Goal: Task Accomplishment & Management: Use online tool/utility

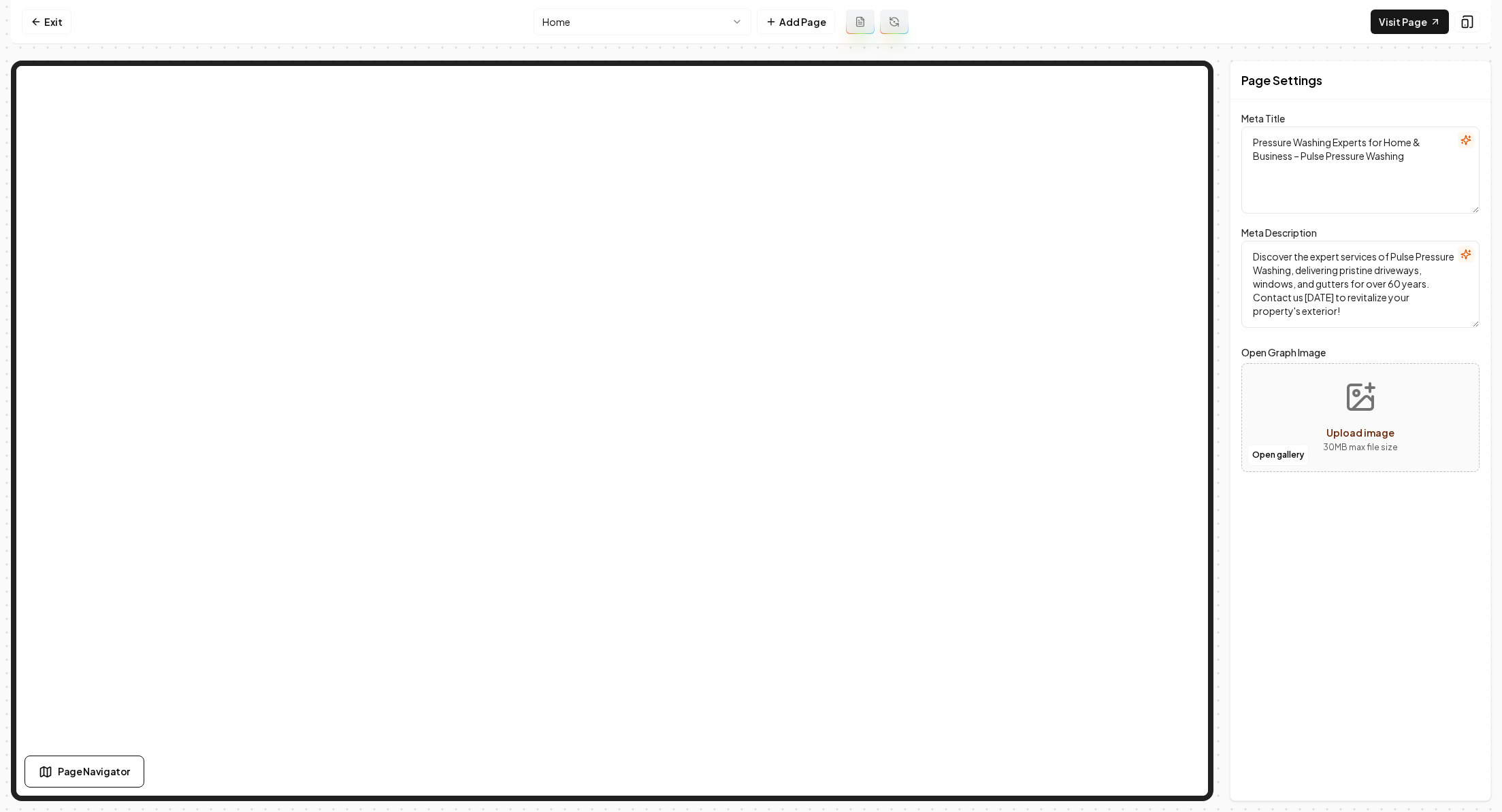
drag, startPoint x: 1132, startPoint y: 48, endPoint x: 939, endPoint y: 81, distance: 195.8
click at [0, 0] on div "Computer Required This feature is only available on a computer. Please switch t…" at bounding box center [751, 406] width 1502 height 812
click at [53, 31] on link "Exit" at bounding box center [47, 22] width 50 height 25
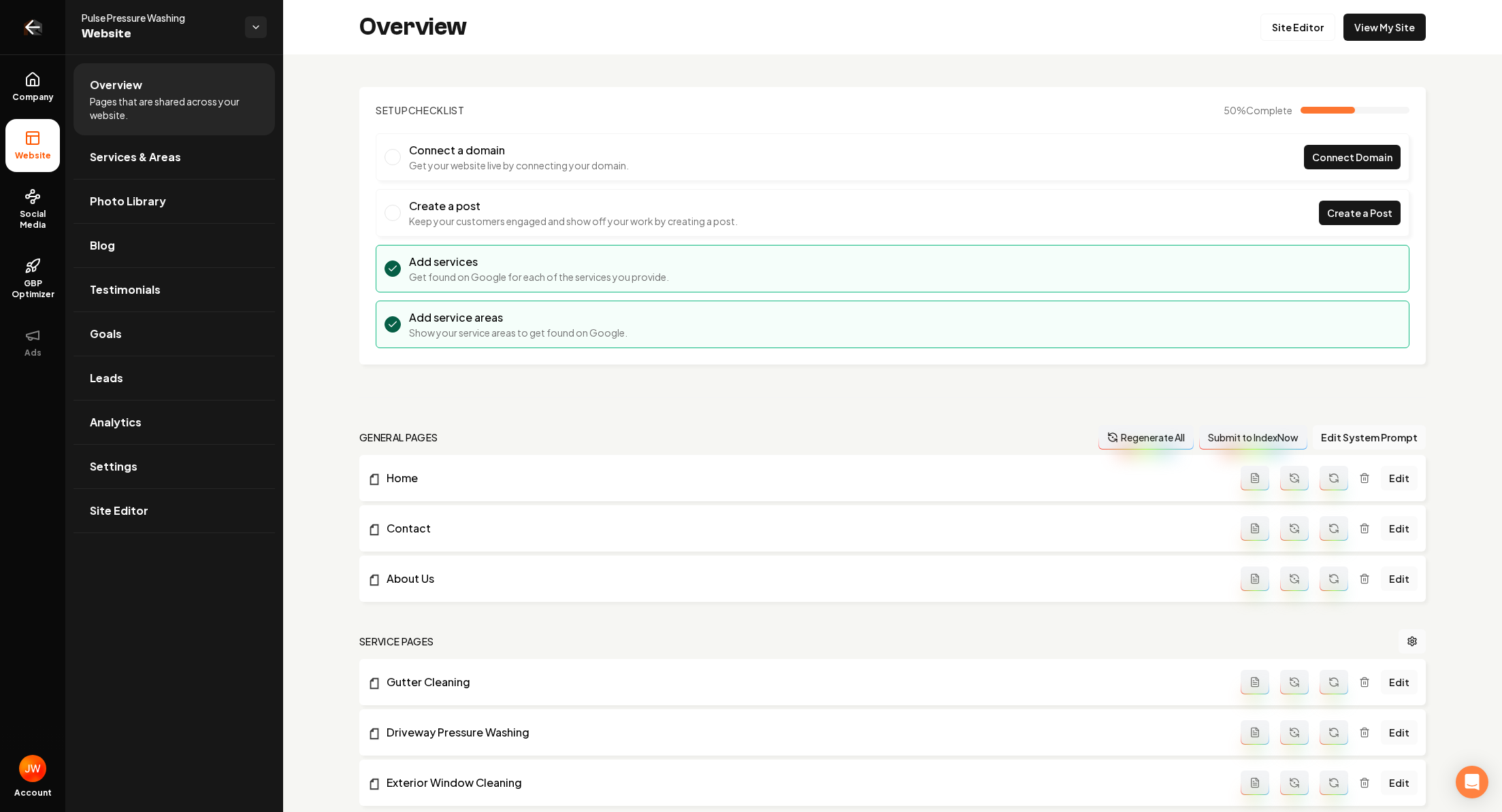
click at [26, 27] on icon "Return to dashboard" at bounding box center [33, 27] width 22 height 22
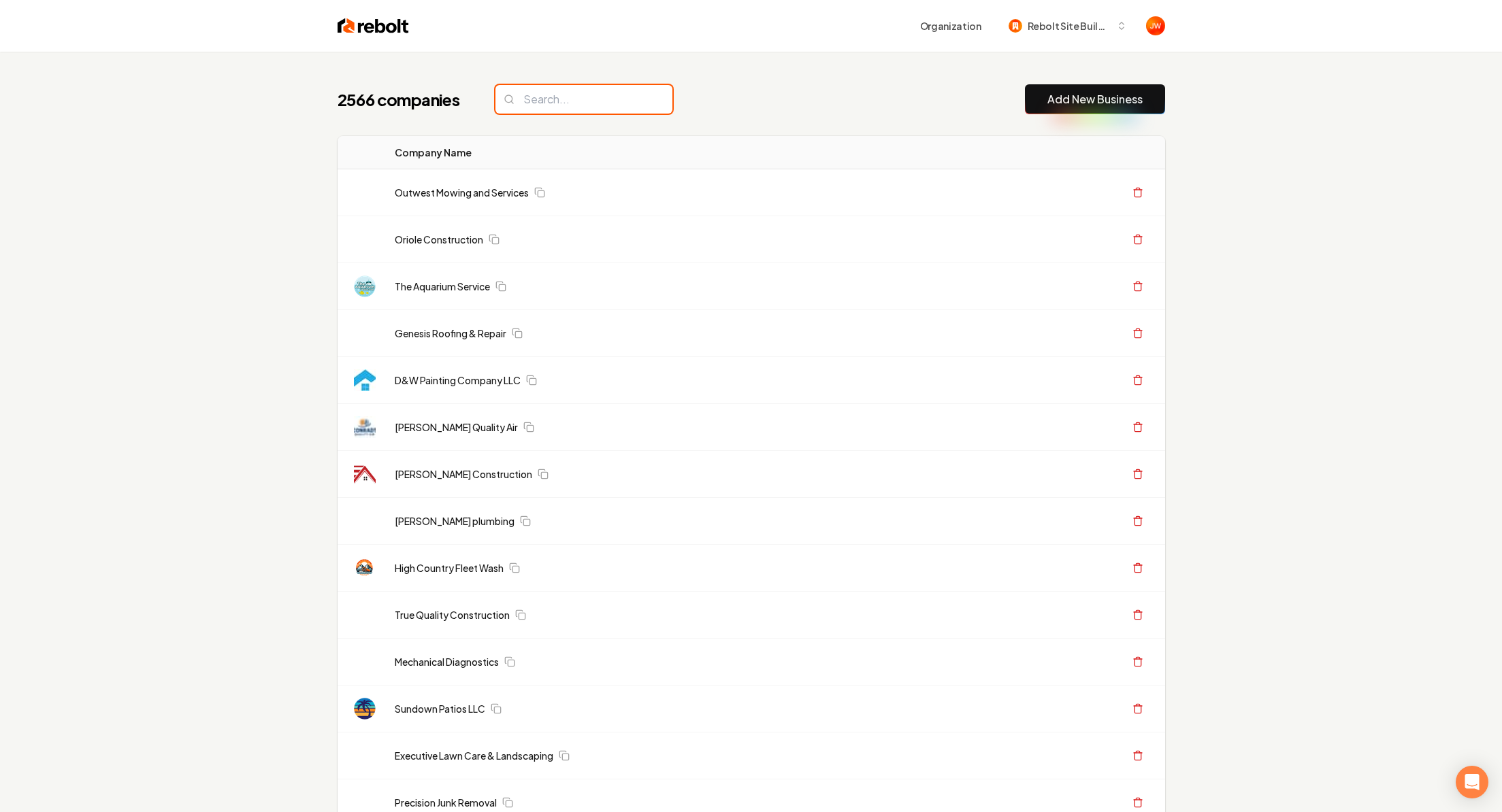
click at [552, 102] on input "search" at bounding box center [584, 99] width 177 height 28
click at [731, 85] on div "2566 companies Add New Business" at bounding box center [751, 99] width 827 height 30
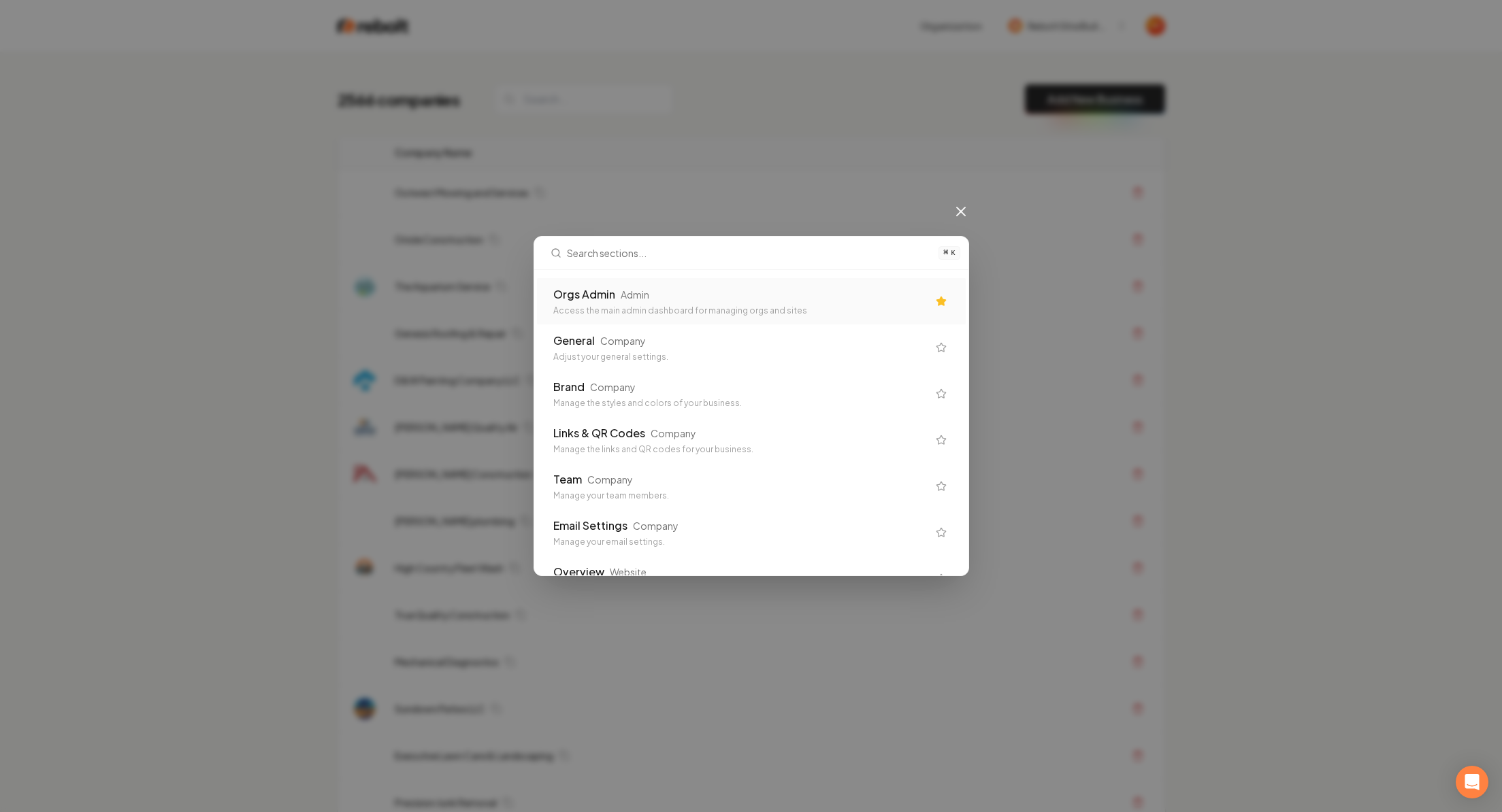
click at [642, 297] on div "Admin" at bounding box center [635, 294] width 28 height 13
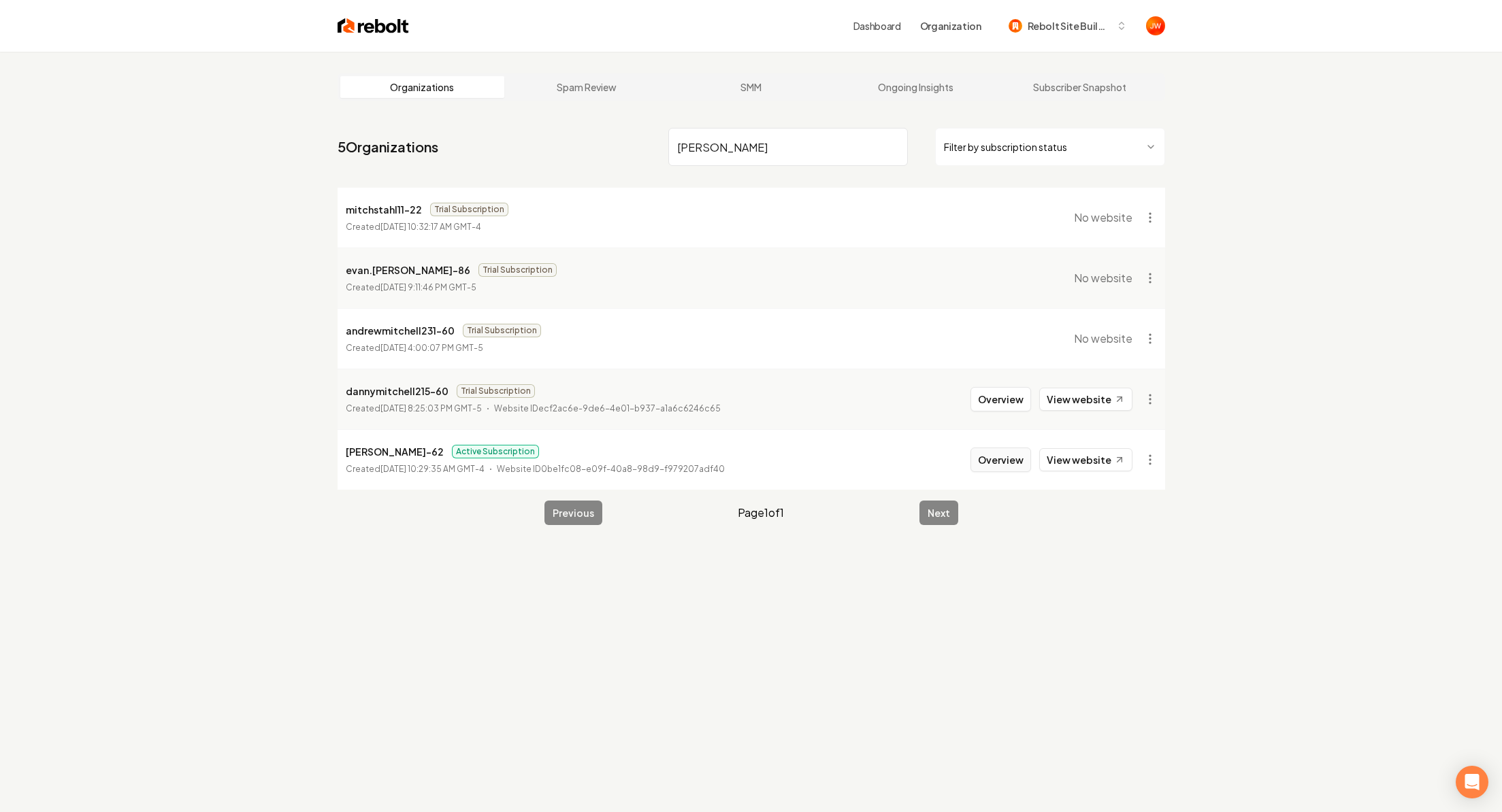
type input "[PERSON_NAME]"
click at [1003, 465] on button "Overview" at bounding box center [1000, 460] width 60 height 25
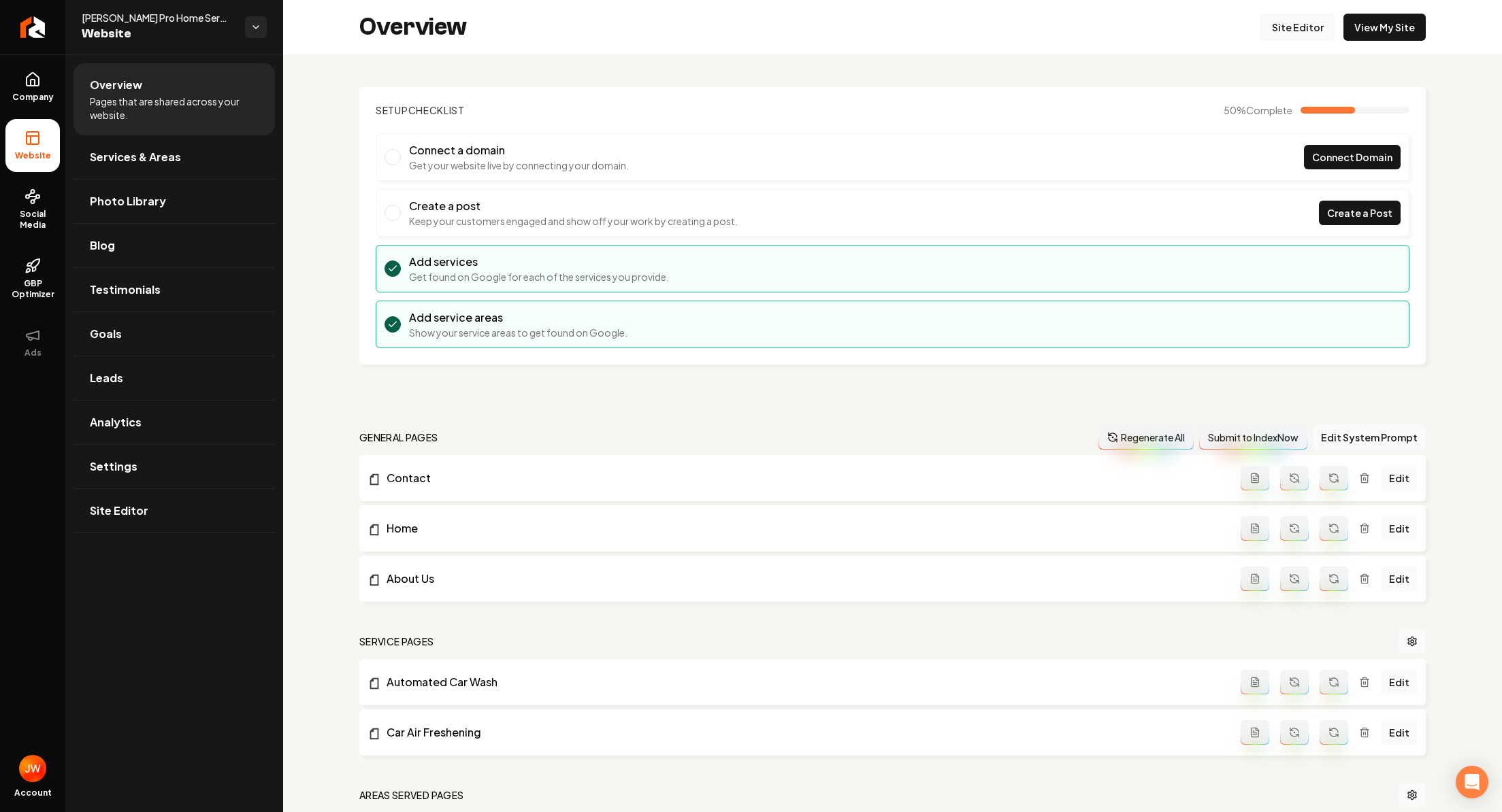
click at [1295, 27] on link "Site Editor" at bounding box center [1297, 27] width 74 height 27
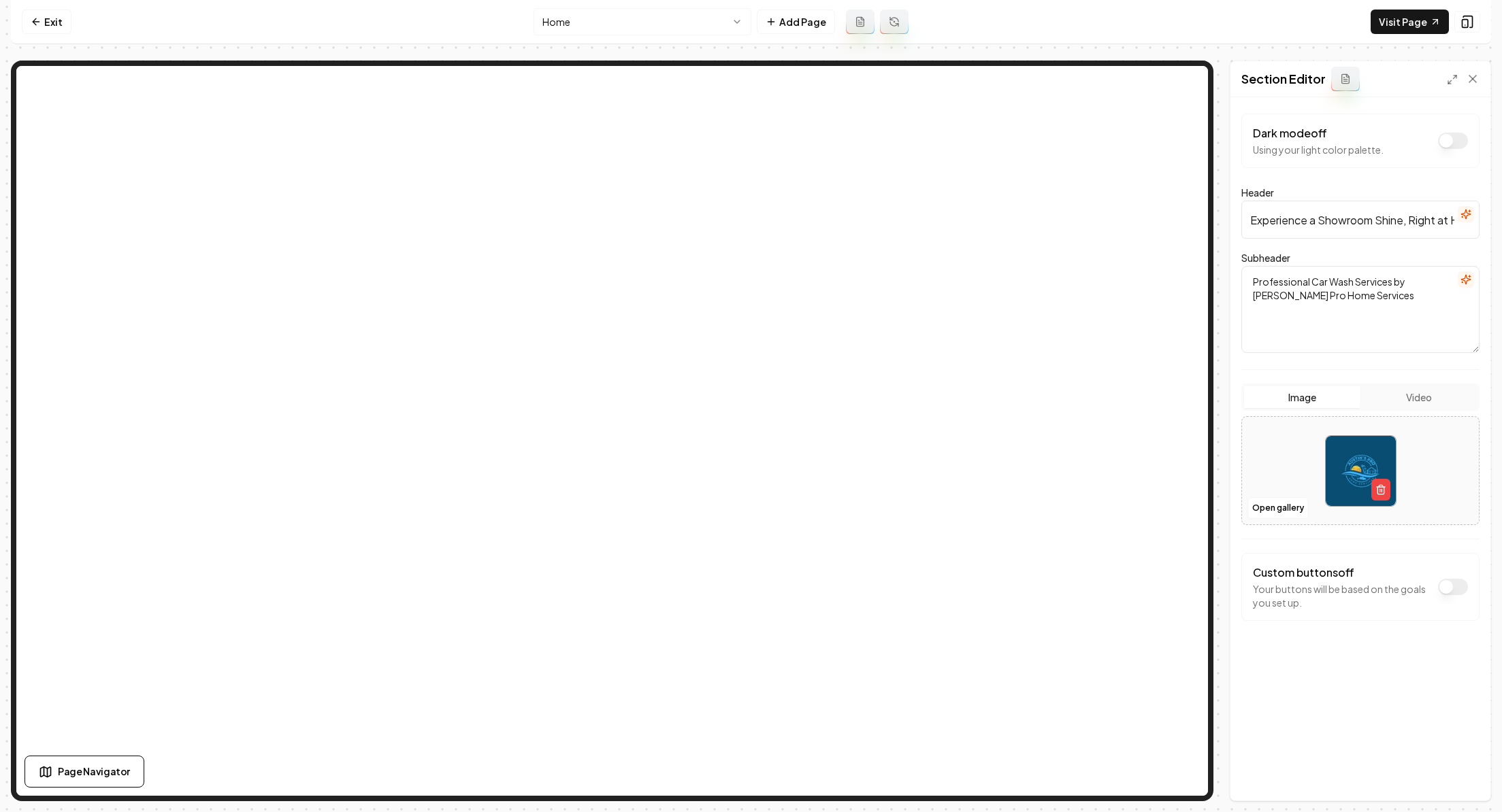
click at [1295, 223] on input "Experience a Showroom Shine, Right at Home" at bounding box center [1360, 219] width 239 height 38
type input "Experience the Showroom Shine, Right at Home"
click at [1295, 757] on button "Save" at bounding box center [1459, 777] width 40 height 25
click at [1295, 82] on line at bounding box center [1450, 82] width 4 height 4
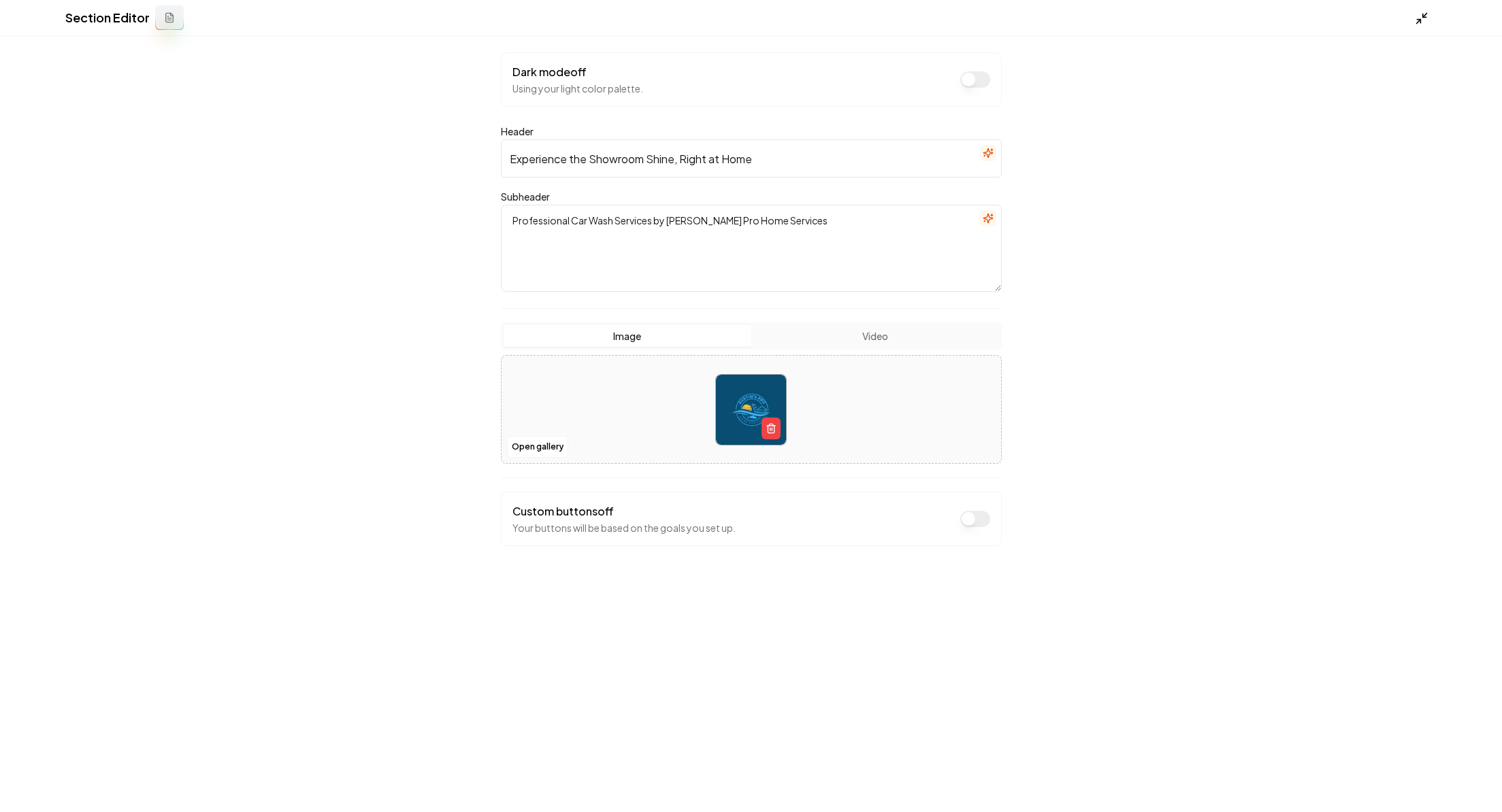
click at [1295, 16] on icon at bounding box center [1420, 18] width 13 height 13
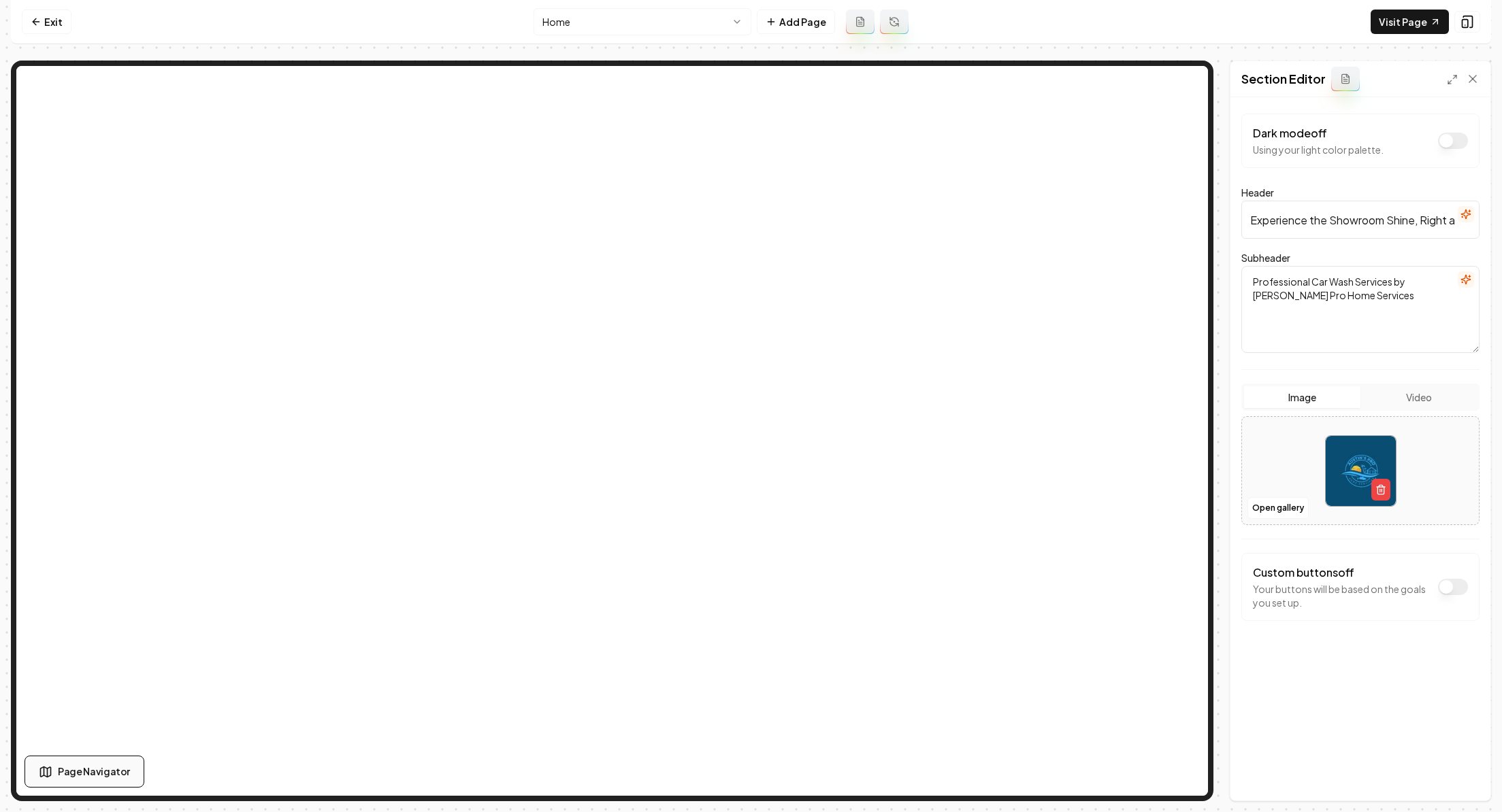
click at [100, 757] on span "Page Navigator" at bounding box center [93, 772] width 72 height 14
drag, startPoint x: 86, startPoint y: 772, endPoint x: 113, endPoint y: 722, distance: 56.8
click at [113, 722] on div "Page Navigator Sections Hero Section Services Section About Section Testimonial…" at bounding box center [221, 562] width 392 height 449
click at [119, 757] on span "Page Navigator" at bounding box center [93, 772] width 72 height 14
click at [1295, 80] on icon at bounding box center [1473, 79] width 7 height 7
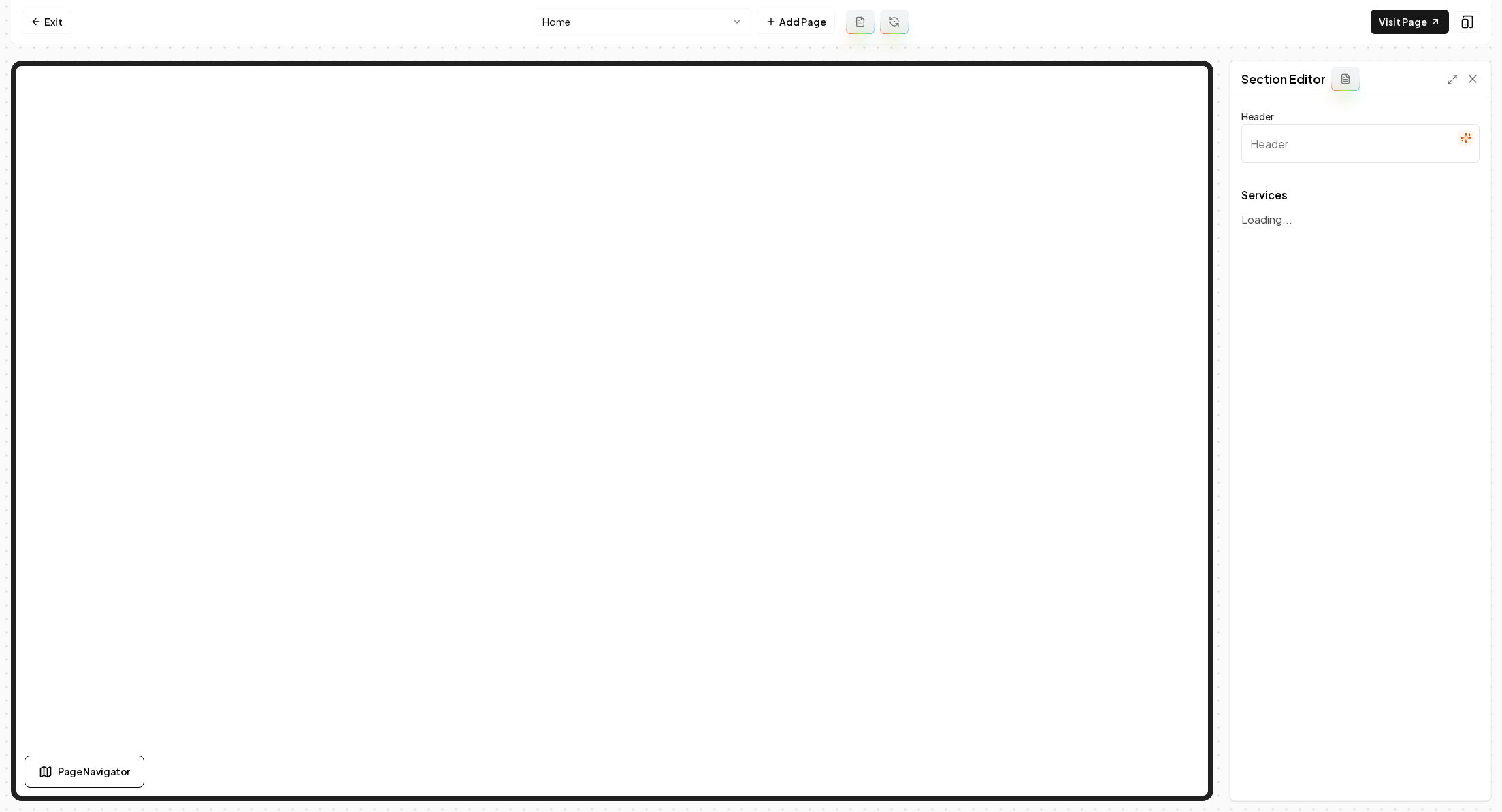
type input "Our Expert Car Wash Solutions"
